Goal: Task Accomplishment & Management: Complete application form

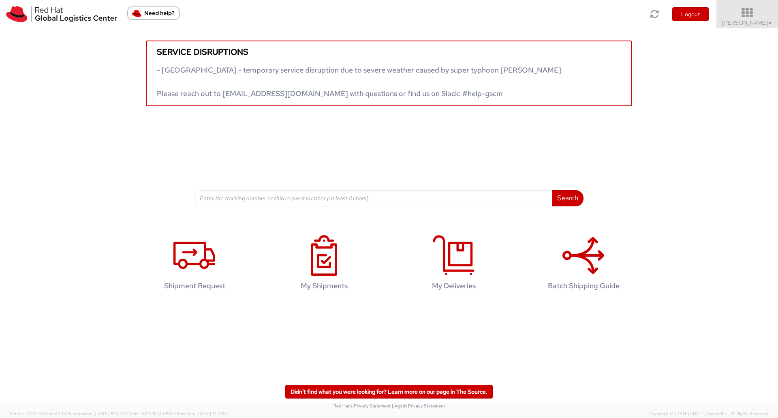
click at [748, 6] on link "Tyler Radford ▼" at bounding box center [748, 14] width 62 height 28
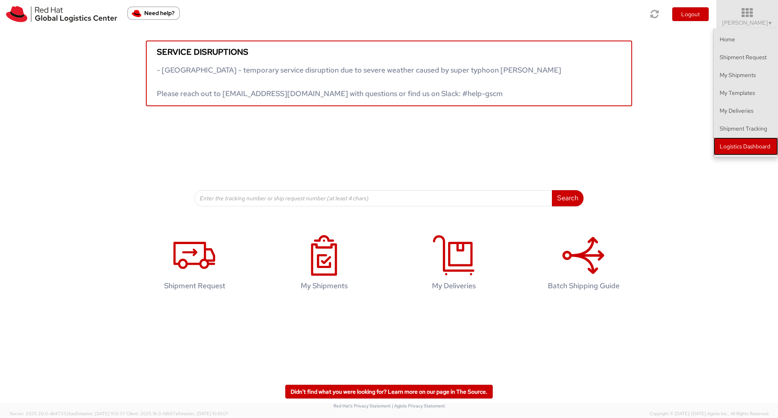
click at [752, 144] on link "Logistics Dashboard" at bounding box center [746, 146] width 64 height 18
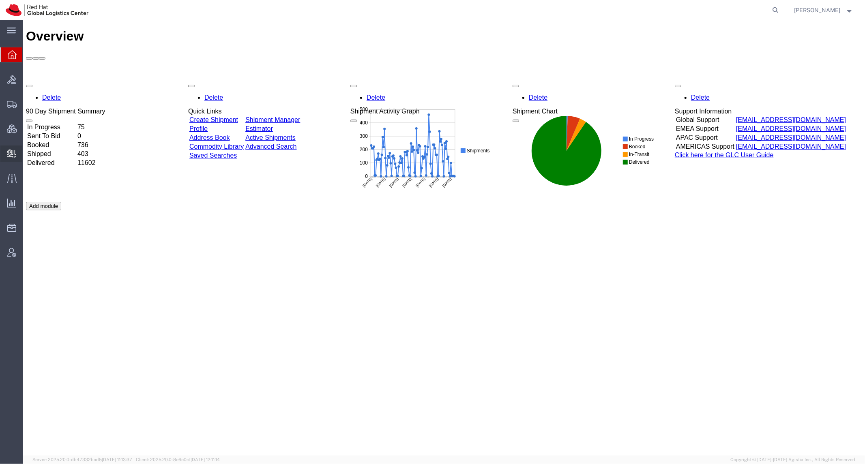
click at [0, 0] on span "Create Delivery" at bounding box center [0, 0] width 0 height 0
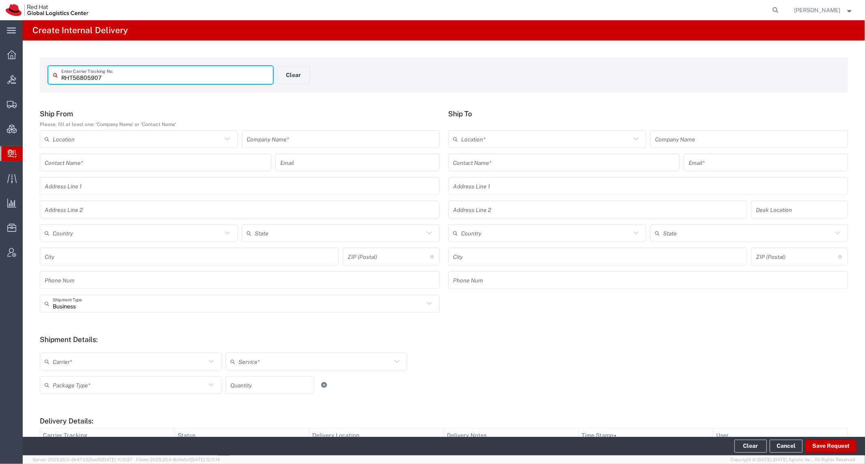
type input "RHT56805907"
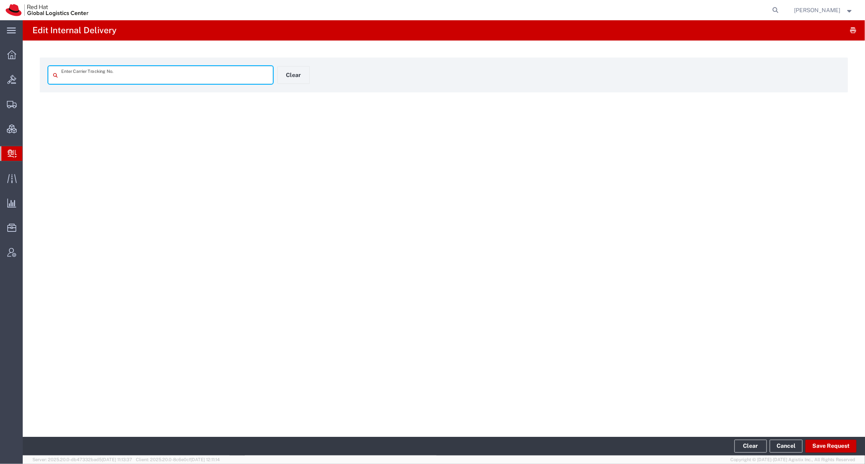
type input "RHT56805907"
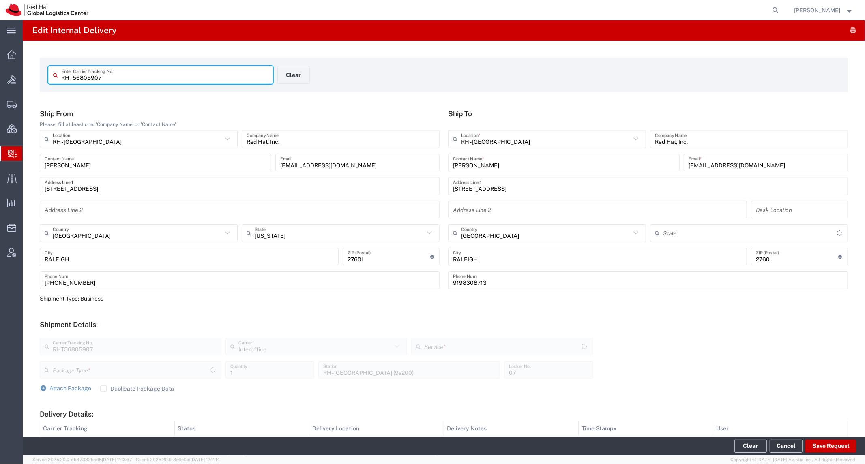
type input "Your Packaging"
type input "IO_Ground"
type input "[US_STATE]"
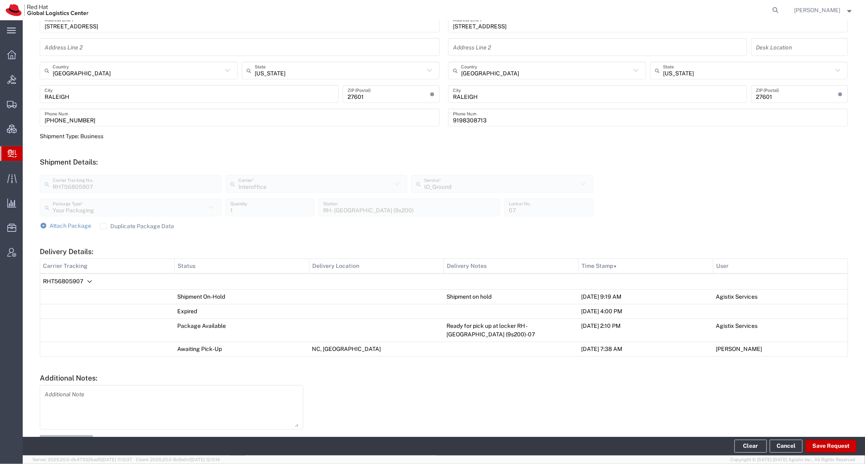
scroll to position [192, 0]
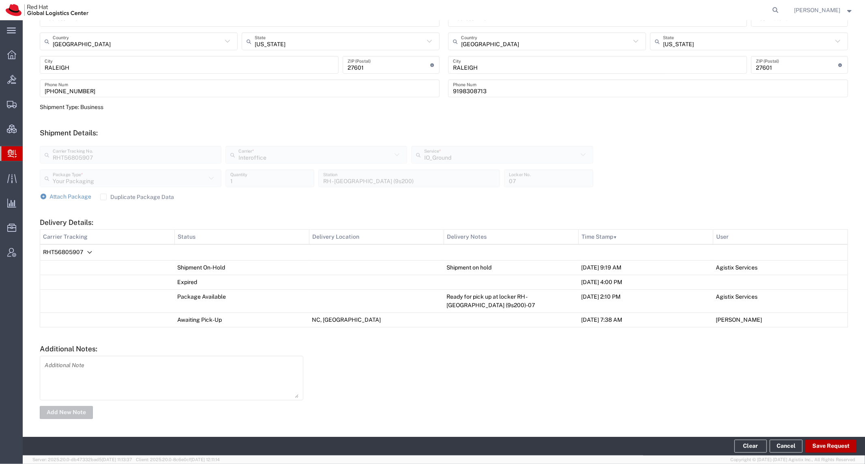
click at [834, 449] on button "Save Request" at bounding box center [830, 446] width 51 height 13
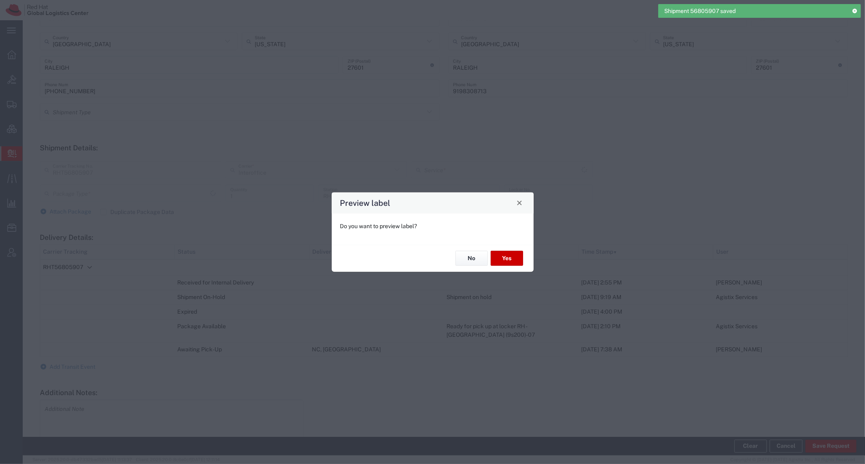
type input "Your Packaging"
type input "IO_Ground"
click at [476, 261] on button "No" at bounding box center [471, 258] width 32 height 15
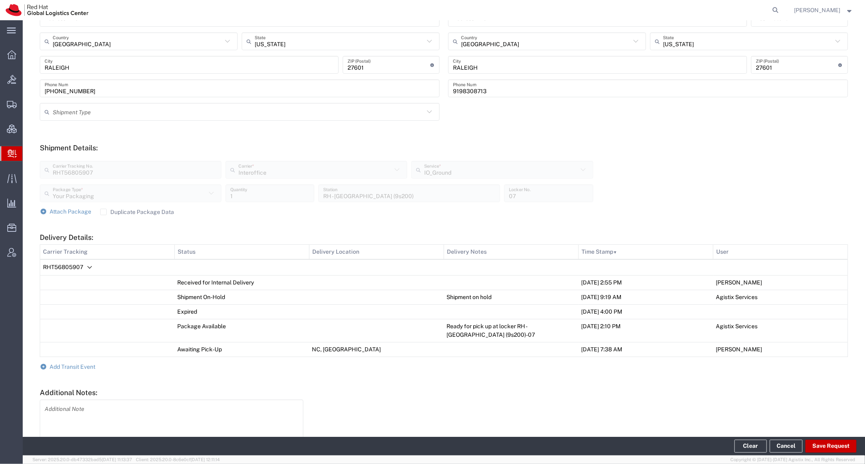
click at [72, 371] on form "Ship From Please, fill at least one: 'Company Name' or 'Contact Name' RH - [GEO…" at bounding box center [444, 191] width 808 height 546
click at [81, 360] on form "Ship From Please, fill at least one: 'Company Name' or 'Contact Name' RH - [GEO…" at bounding box center [444, 191] width 808 height 546
click at [95, 365] on span "Add Transit Event" at bounding box center [73, 367] width 46 height 6
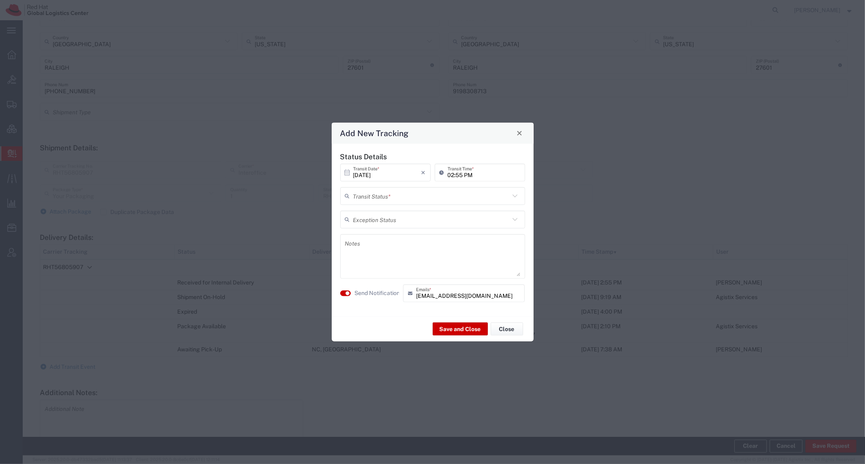
click at [472, 196] on input "text" at bounding box center [431, 196] width 156 height 14
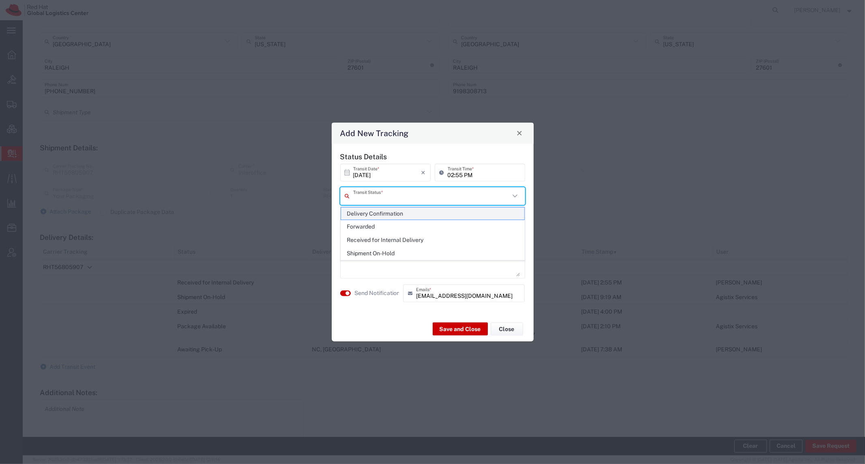
click at [422, 217] on span "Delivery Confirmation" at bounding box center [432, 214] width 183 height 13
type input "Delivery Confirmation"
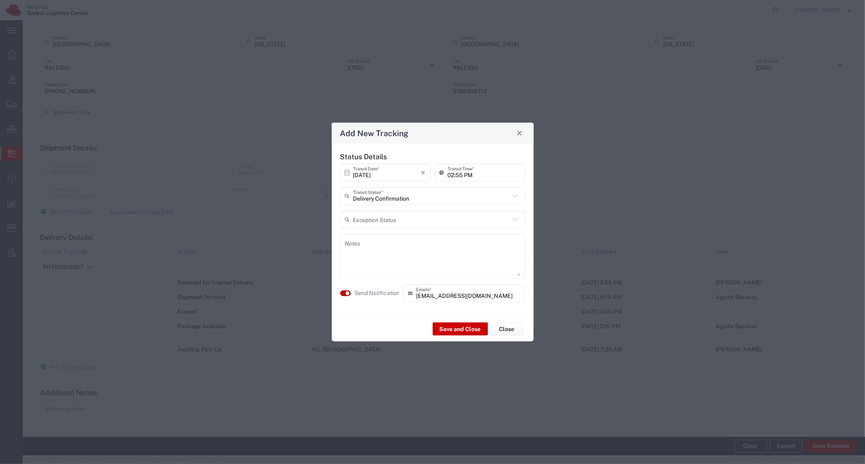
click at [347, 293] on small "button" at bounding box center [347, 293] width 4 height 4
click at [458, 323] on button "Save and Close" at bounding box center [460, 329] width 55 height 13
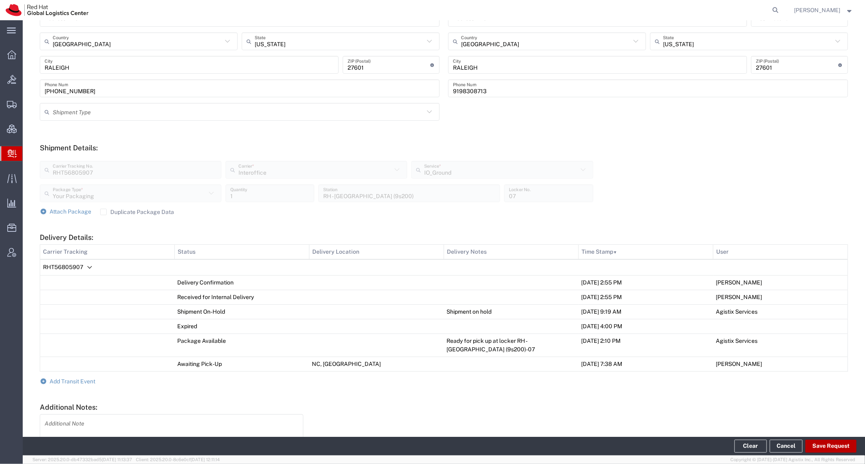
click at [829, 445] on button "Save Request" at bounding box center [830, 446] width 51 height 13
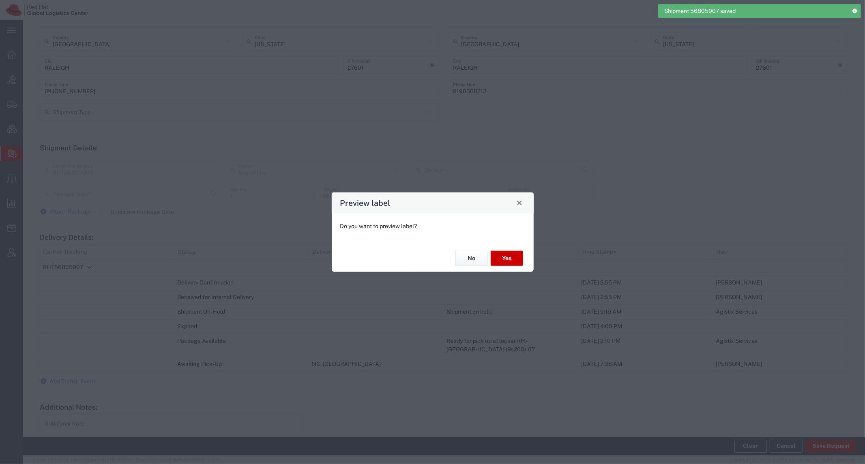
type input "IO_Ground"
type input "Your Packaging"
click at [470, 257] on button "No" at bounding box center [471, 258] width 32 height 15
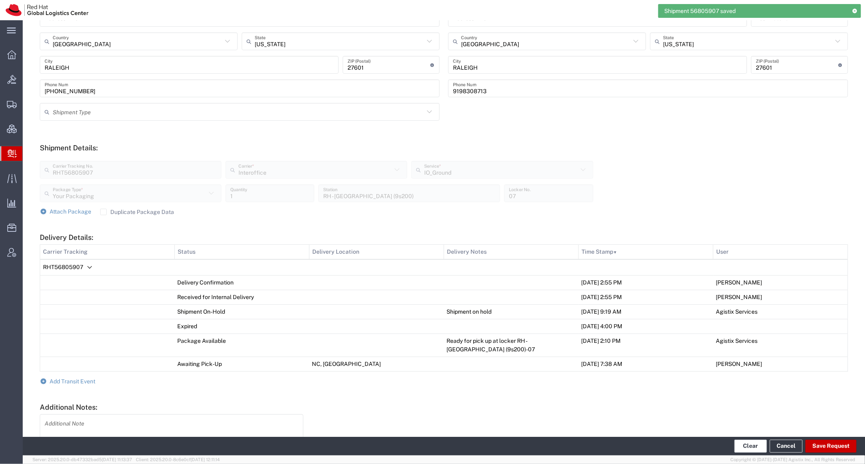
click at [744, 443] on button "Clear" at bounding box center [750, 446] width 32 height 13
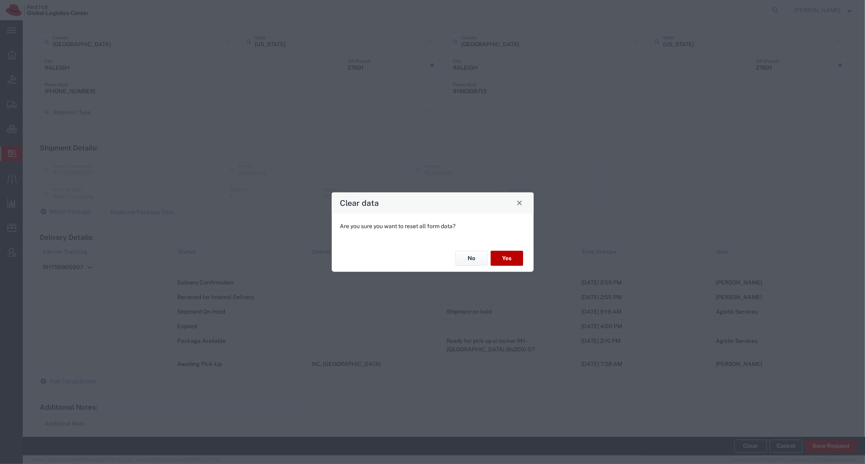
click at [502, 256] on button "Yes" at bounding box center [507, 258] width 32 height 15
